Goal: Information Seeking & Learning: Learn about a topic

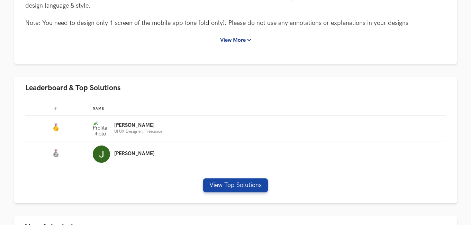
scroll to position [242, 0]
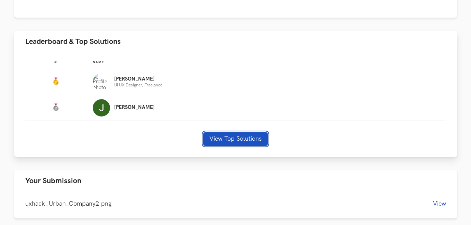
click at [253, 134] on button "View Top Solutions" at bounding box center [235, 139] width 65 height 14
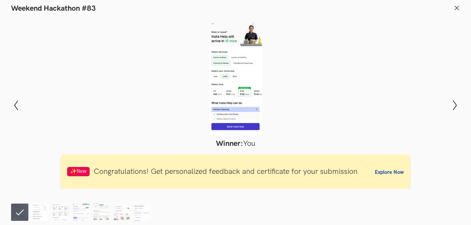
click at [32, 211] on img at bounding box center [39, 212] width 17 height 17
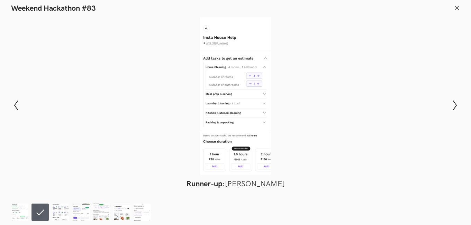
scroll to position [439, 0]
click at [452, 105] on icon "Show next slide" at bounding box center [455, 105] width 10 height 10
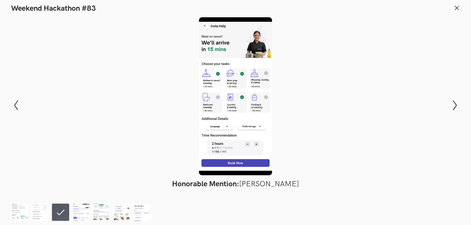
click at [444, 107] on div at bounding box center [235, 96] width 421 height 158
click at [452, 105] on icon "Show next slide" at bounding box center [455, 105] width 10 height 10
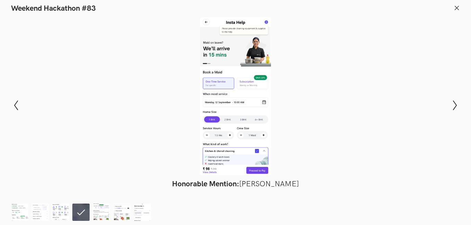
click at [378, 92] on div at bounding box center [235, 96] width 421 height 158
click at [457, 7] on icon at bounding box center [457, 8] width 6 height 6
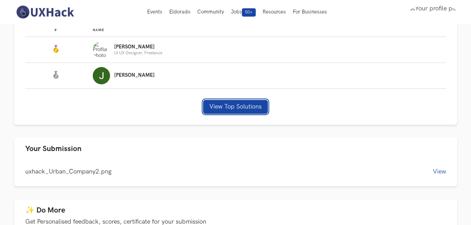
scroll to position [269, 0]
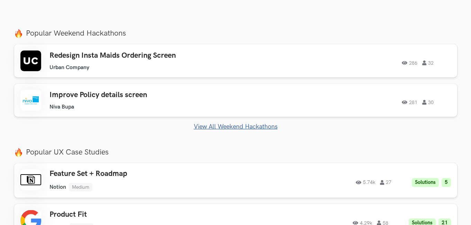
click at [232, 127] on link "View All Weekend Hackathons" at bounding box center [235, 126] width 443 height 7
click at [242, 125] on link "View All Weekend Hackathons" at bounding box center [235, 126] width 443 height 7
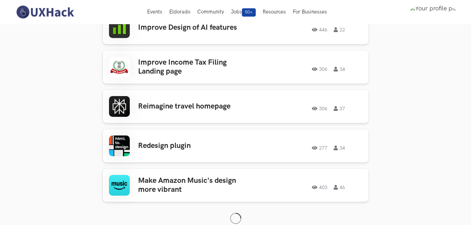
scroll to position [163, 0]
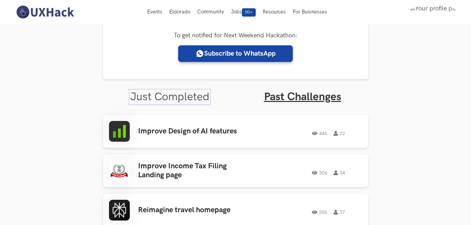
click at [184, 94] on link "Just Completed" at bounding box center [169, 96] width 79 height 13
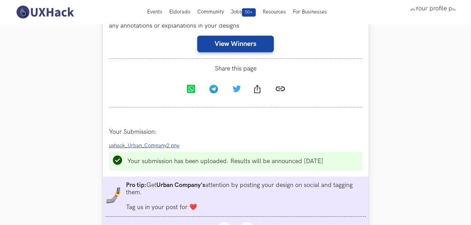
scroll to position [405, 0]
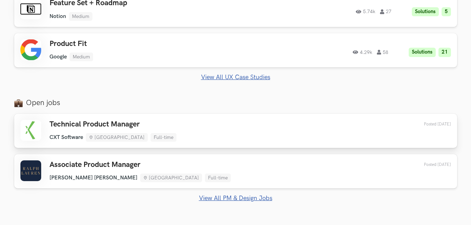
scroll to position [415, 0]
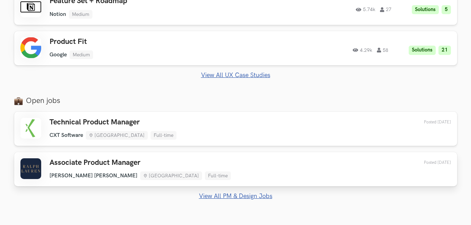
click at [267, 174] on div "Associate Product Manager [PERSON_NAME] [PERSON_NAME] [GEOGRAPHIC_DATA] Full-ti…" at bounding box center [235, 170] width 431 height 22
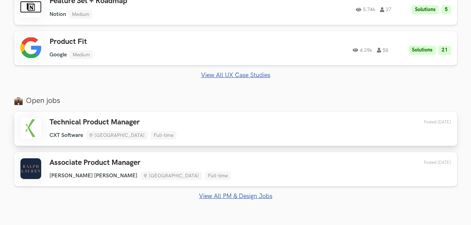
click at [303, 132] on div "Technical Product Manager CXT Software Mumbai Full-time CXT Software Mumbai Ful…" at bounding box center [235, 129] width 431 height 22
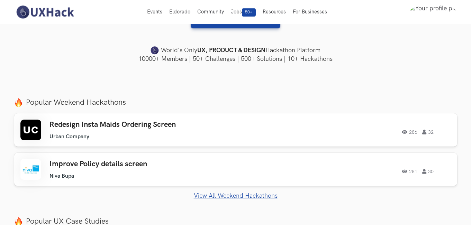
scroll to position [0, 0]
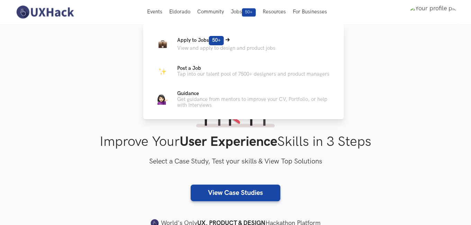
click at [218, 40] on span "50+" at bounding box center [216, 40] width 15 height 9
